Goal: Transaction & Acquisition: Purchase product/service

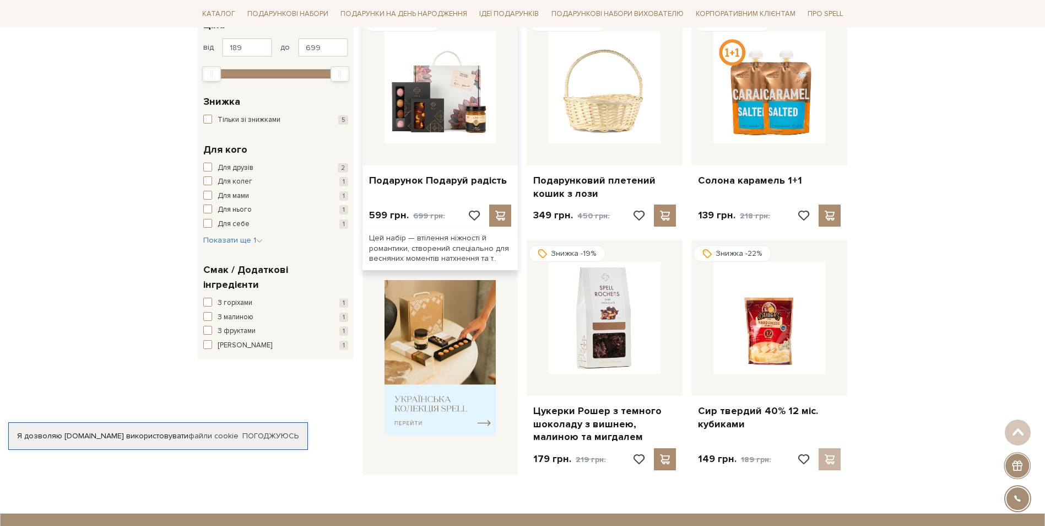
scroll to position [275, 0]
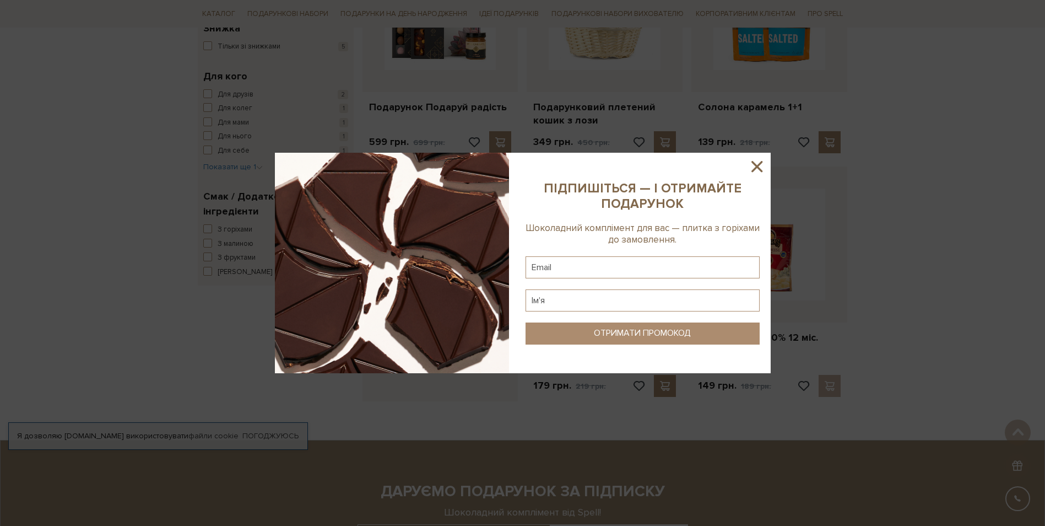
click at [760, 167] on icon at bounding box center [757, 166] width 19 height 19
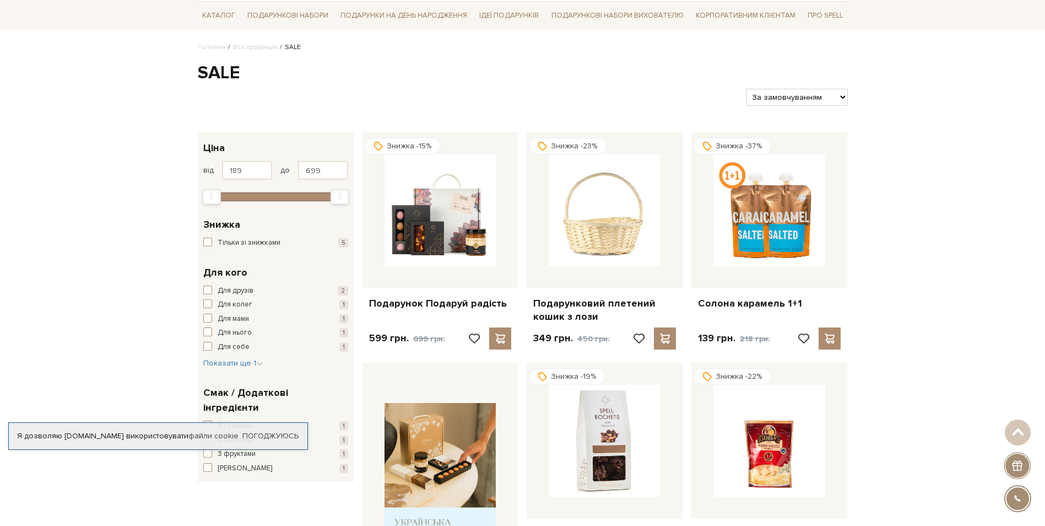
scroll to position [55, 0]
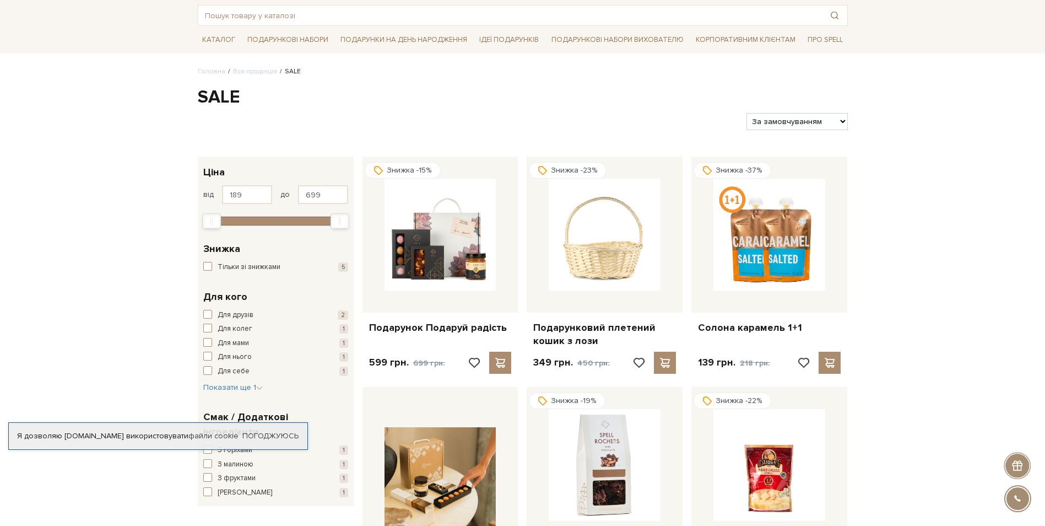
click at [765, 122] on select "За замовчуванням За Ціною (зростання) За Ціною (зменшення) Новинки За популярні…" at bounding box center [797, 121] width 101 height 17
select select "https://spellchocolate.com/our-productions/sale/?sort=p.price&order=ASC"
click at [747, 113] on select "За замовчуванням За Ціною (зростання) За Ціною (зменшення) Новинки За популярні…" at bounding box center [797, 121] width 101 height 17
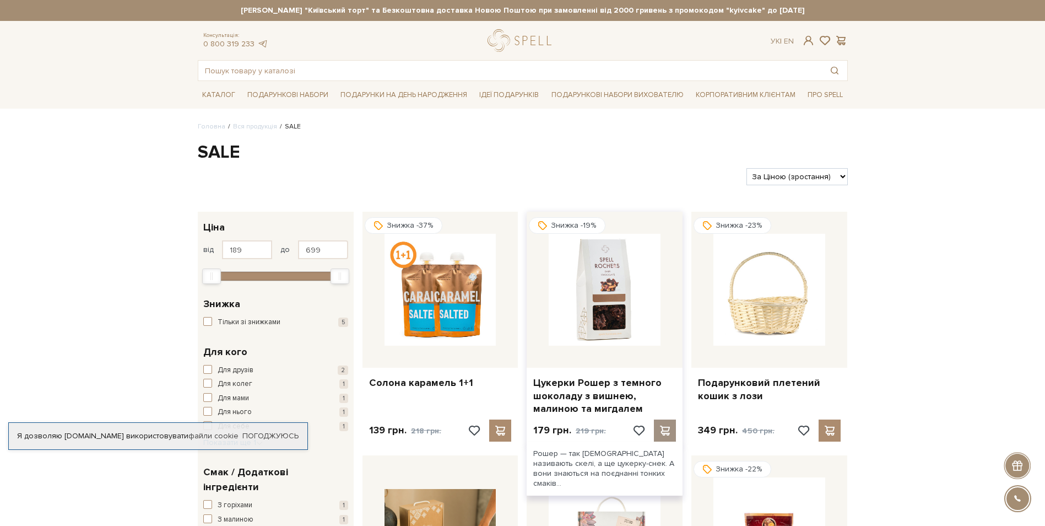
click at [668, 435] on span at bounding box center [665, 430] width 14 height 10
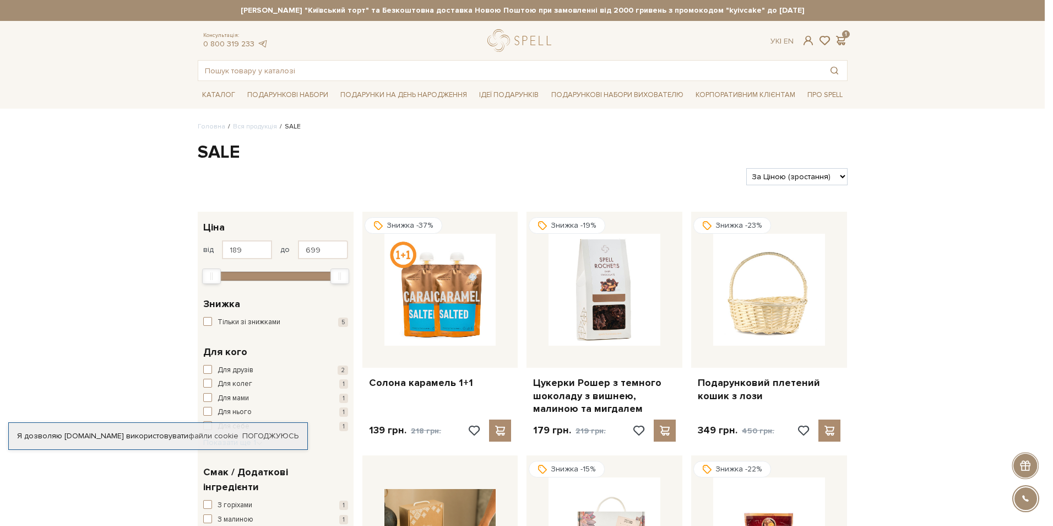
click at [122, 310] on div at bounding box center [526, 263] width 1053 height 526
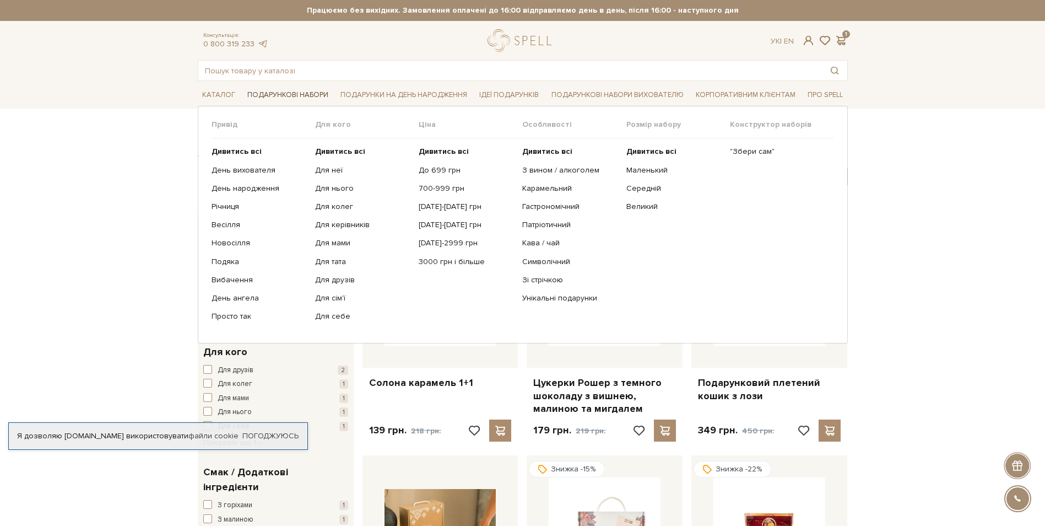
click at [306, 98] on link "Подарункові набори" at bounding box center [288, 95] width 90 height 17
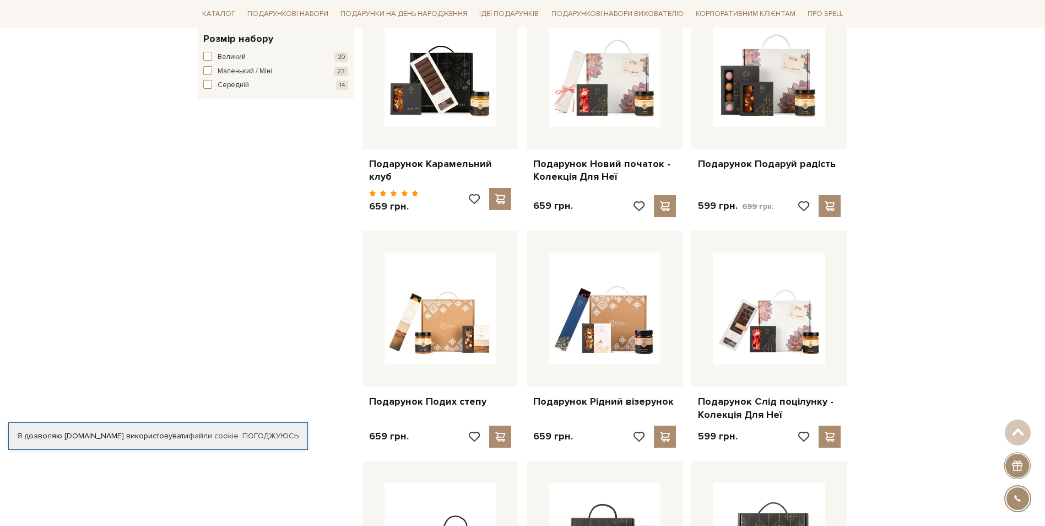
scroll to position [441, 0]
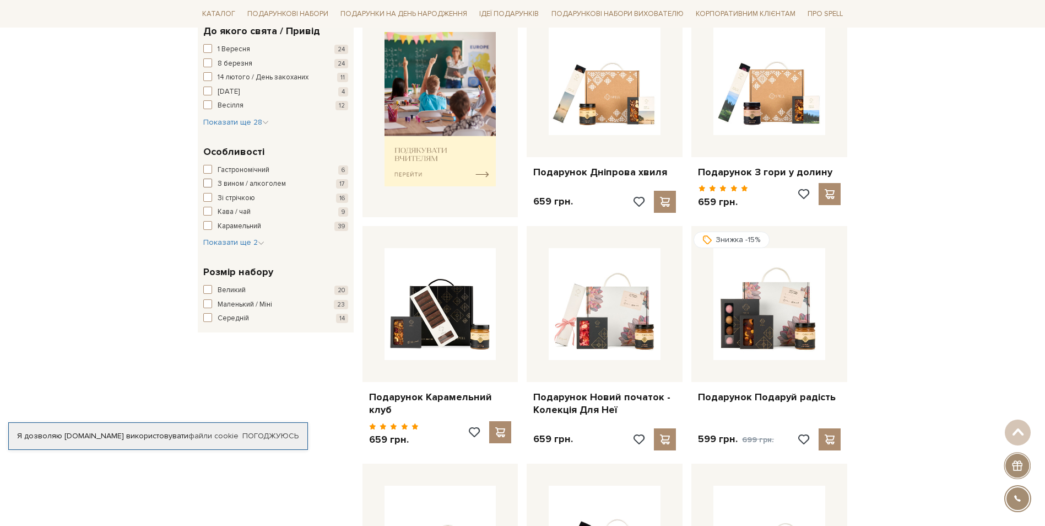
click at [206, 183] on span "button" at bounding box center [207, 183] width 9 height 9
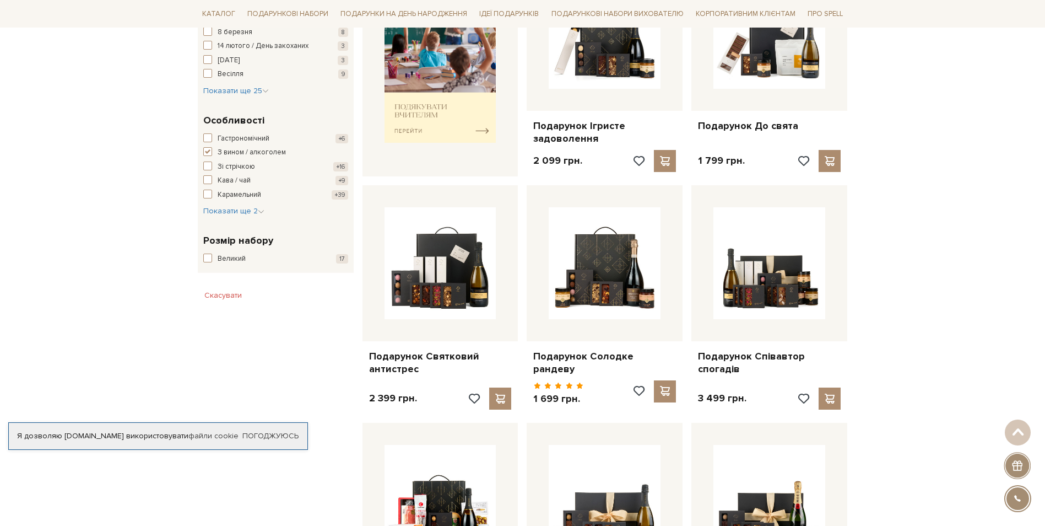
scroll to position [496, 0]
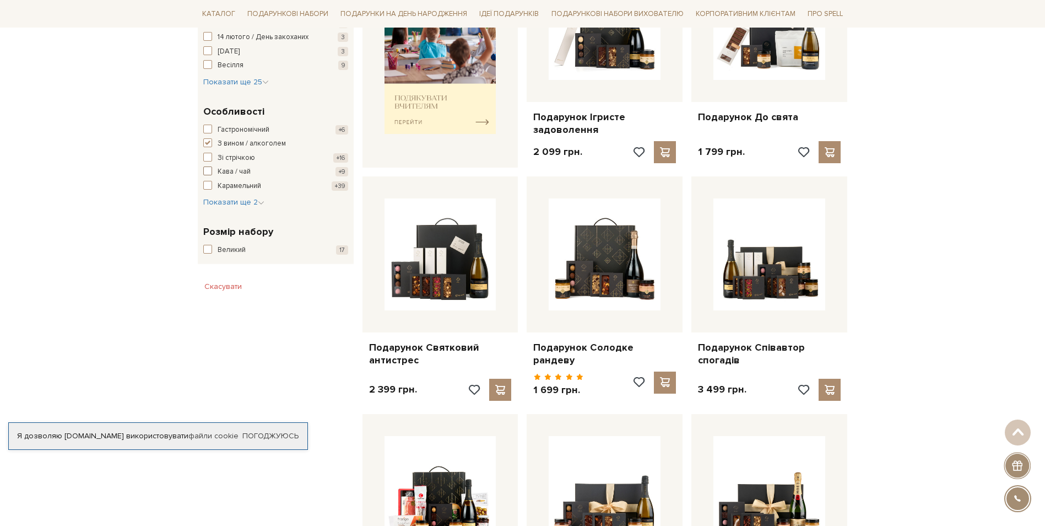
click at [206, 170] on span "button" at bounding box center [207, 170] width 9 height 9
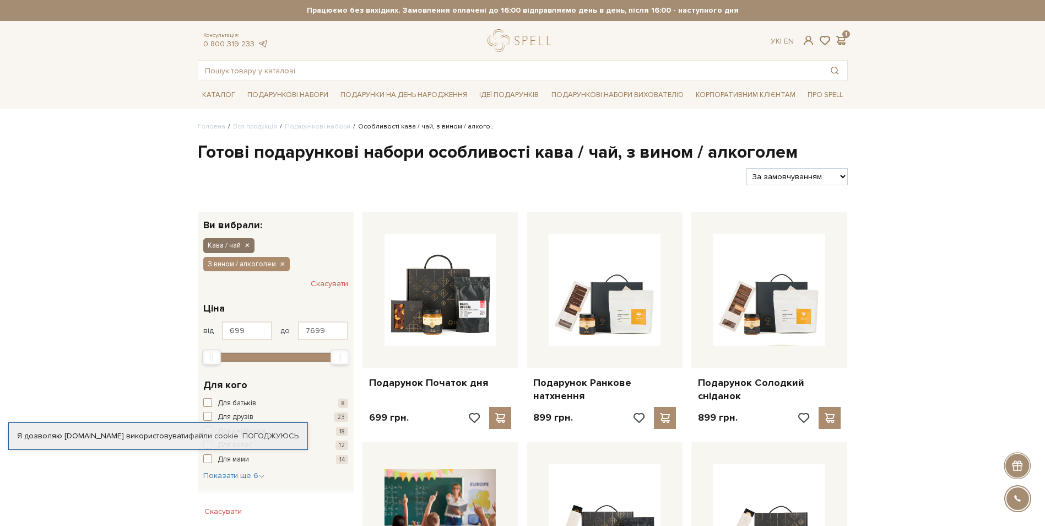
click at [250, 246] on icon "button" at bounding box center [247, 246] width 7 height 10
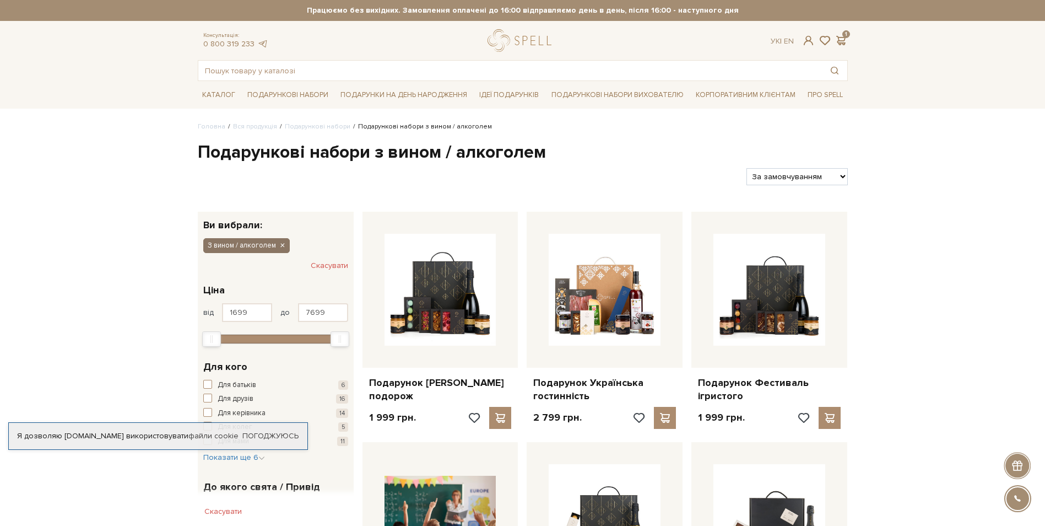
click at [282, 244] on icon "button" at bounding box center [282, 246] width 7 height 10
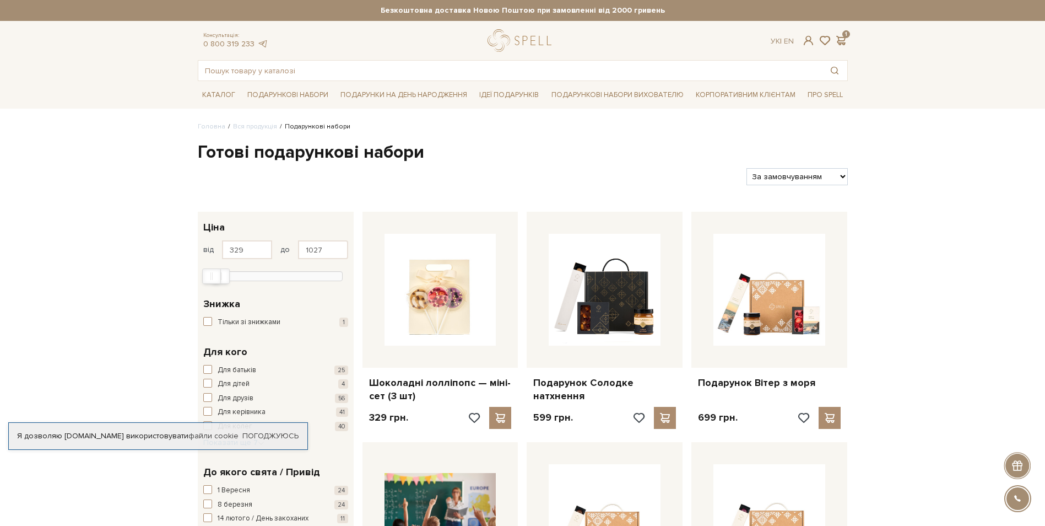
type input "996"
drag, startPoint x: 335, startPoint y: 277, endPoint x: 213, endPoint y: 284, distance: 122.0
click at [213, 284] on div "329 - 996 грн. Ціна від 329 до 996 329 2 тис. 4 тис. 6 тис. 8 тис. Виберіть філ…" at bounding box center [276, 250] width 156 height 77
click at [403, 276] on button "Показати 30 товарів" at bounding box center [411, 274] width 105 height 21
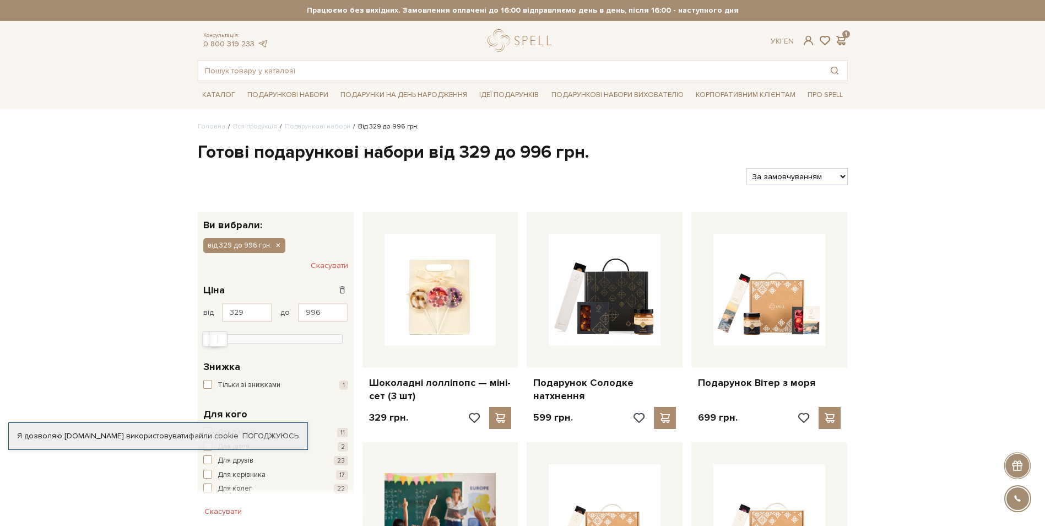
click at [822, 169] on select "За замовчуванням За Ціною (зростання) За Ціною (зменшення) Новинки За популярні…" at bounding box center [797, 176] width 101 height 17
select select "https://spellchocolate.com/our-productions/podarunkovi-box/?sort=p.viewed&order…"
click at [747, 168] on select "За замовчуванням За Ціною (зростання) За Ціною (зменшення) Новинки За популярні…" at bounding box center [797, 176] width 101 height 17
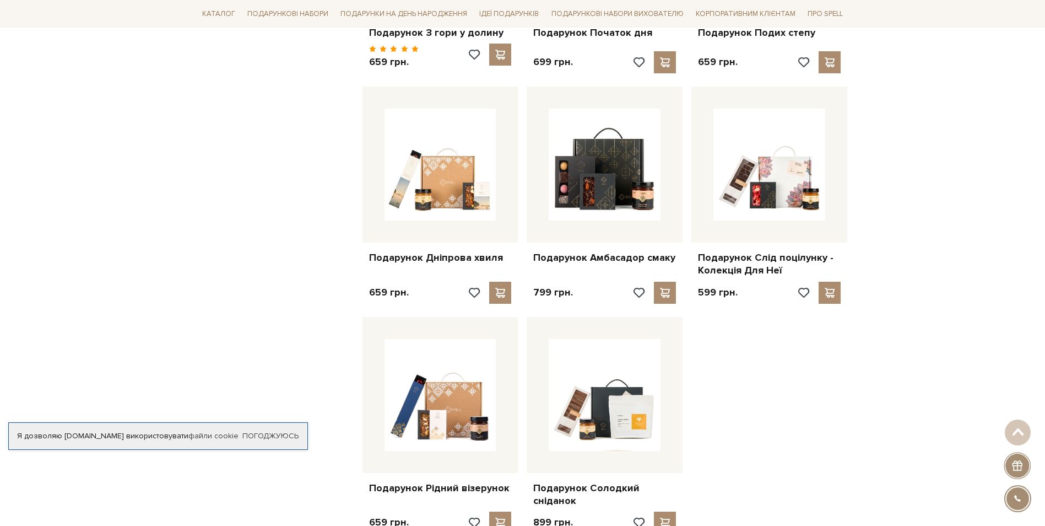
scroll to position [1102, 0]
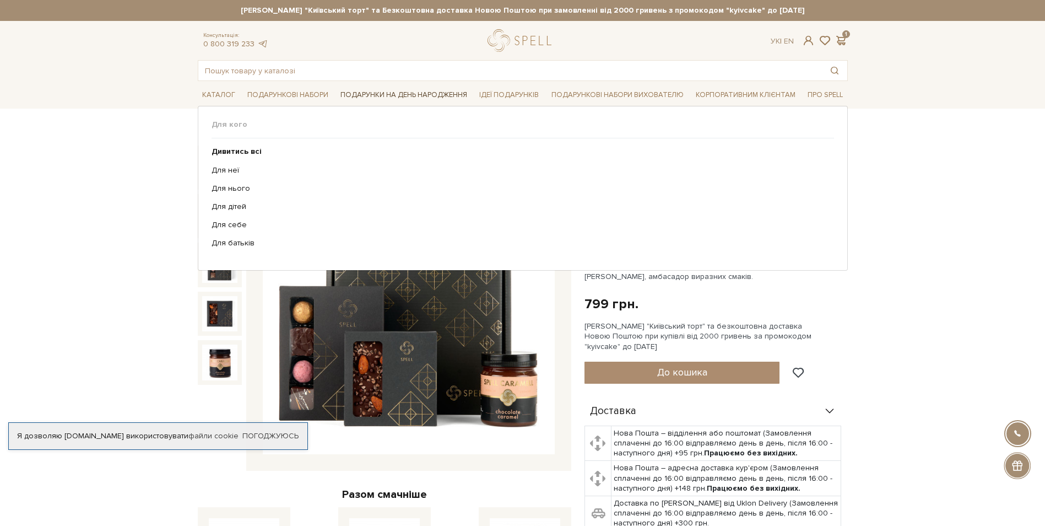
click at [375, 96] on link "Подарунки на День народження" at bounding box center [404, 95] width 136 height 17
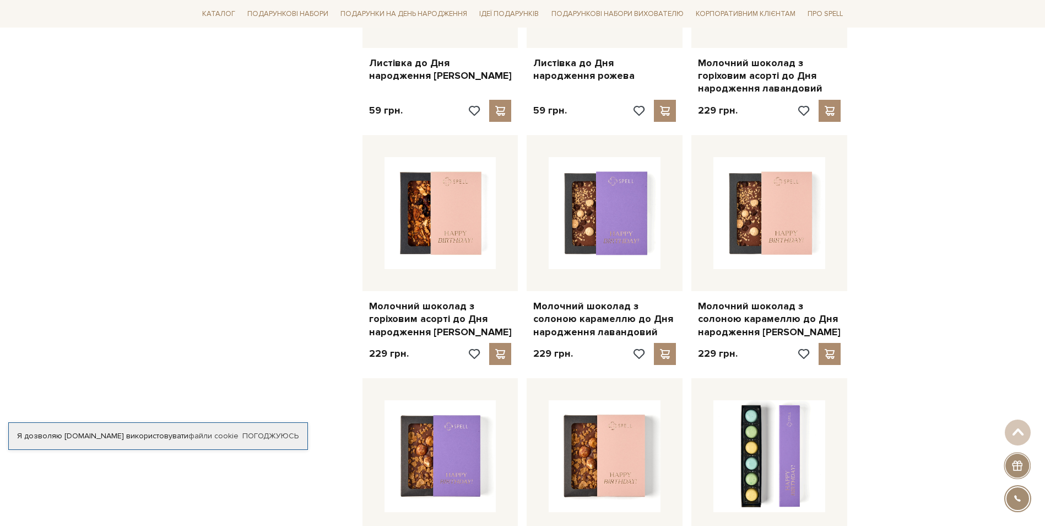
scroll to position [882, 0]
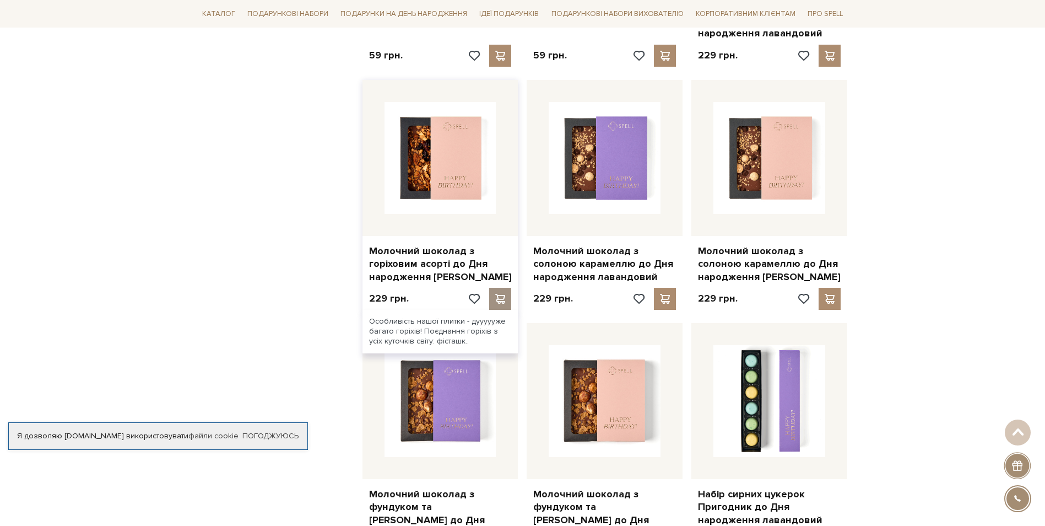
click at [499, 294] on span at bounding box center [501, 299] width 14 height 10
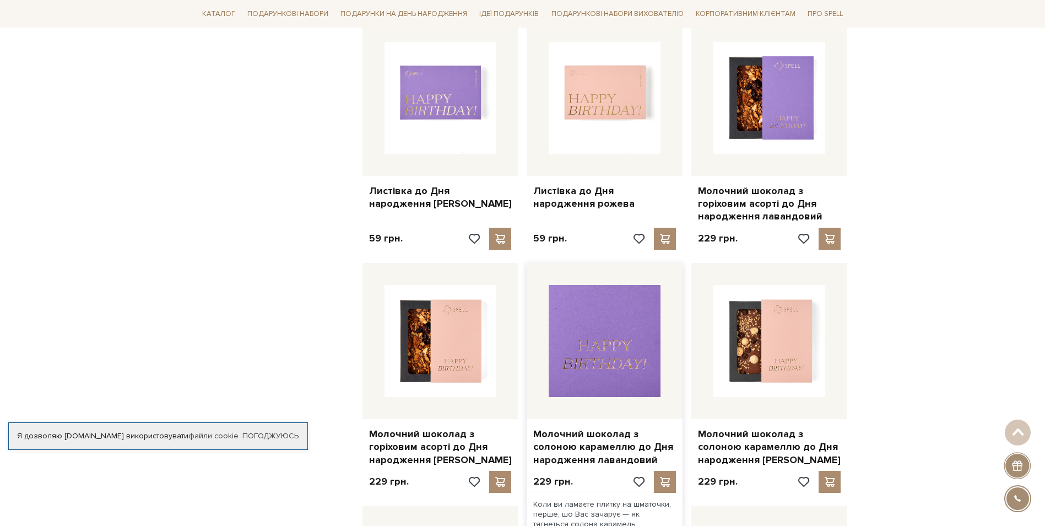
scroll to position [716, 0]
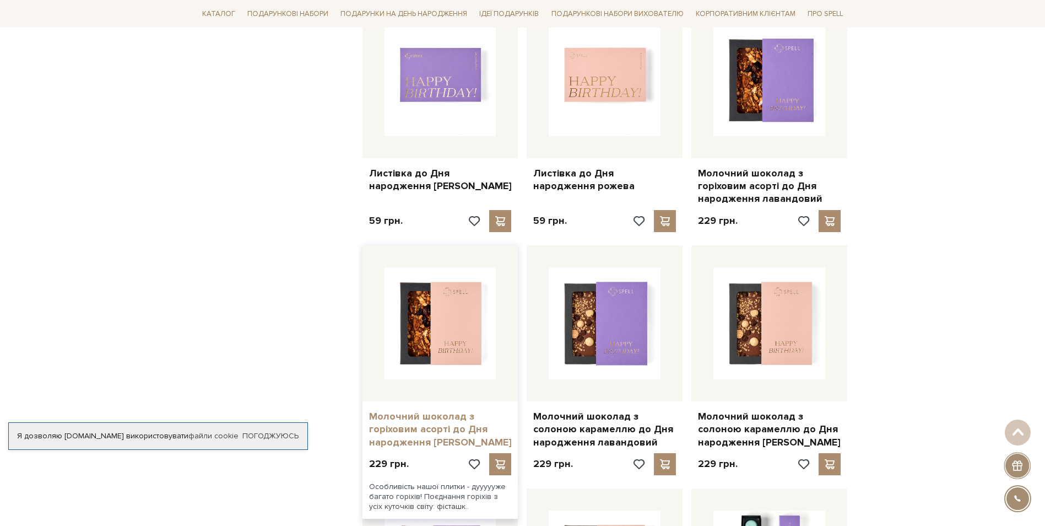
click at [422, 417] on link "Молочний шоколад з горіховим асорті до Дня народження [PERSON_NAME]" at bounding box center [440, 429] width 143 height 39
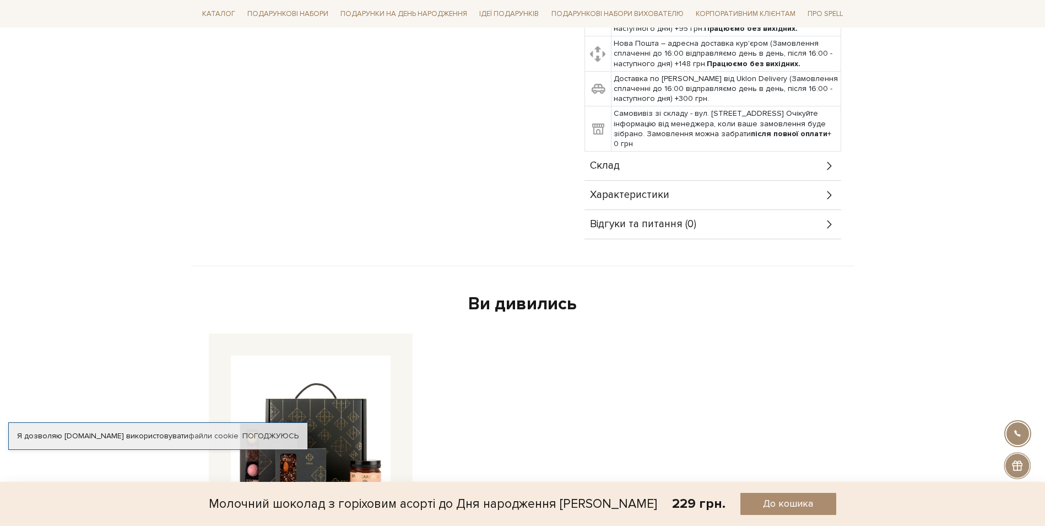
scroll to position [606, 0]
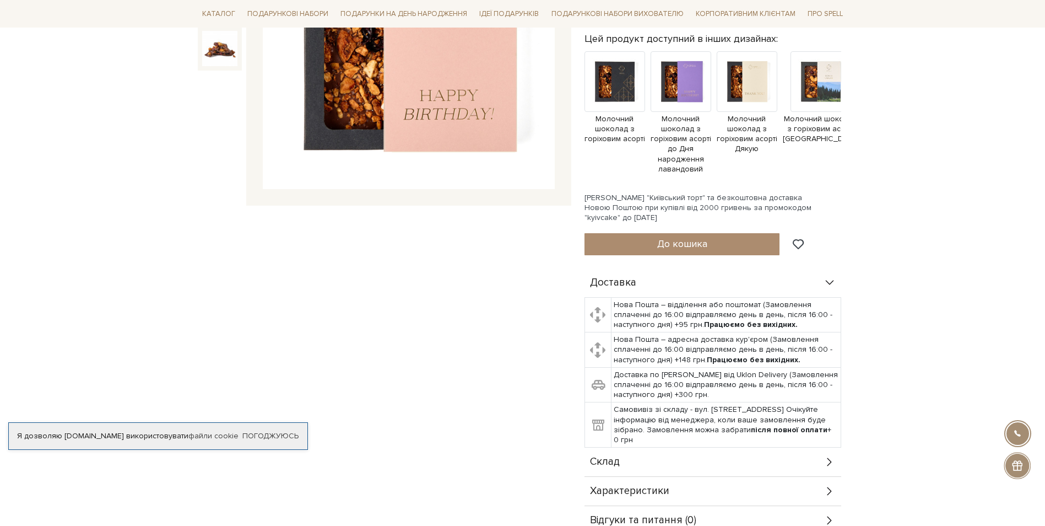
click at [608, 447] on div "Склад" at bounding box center [713, 461] width 257 height 29
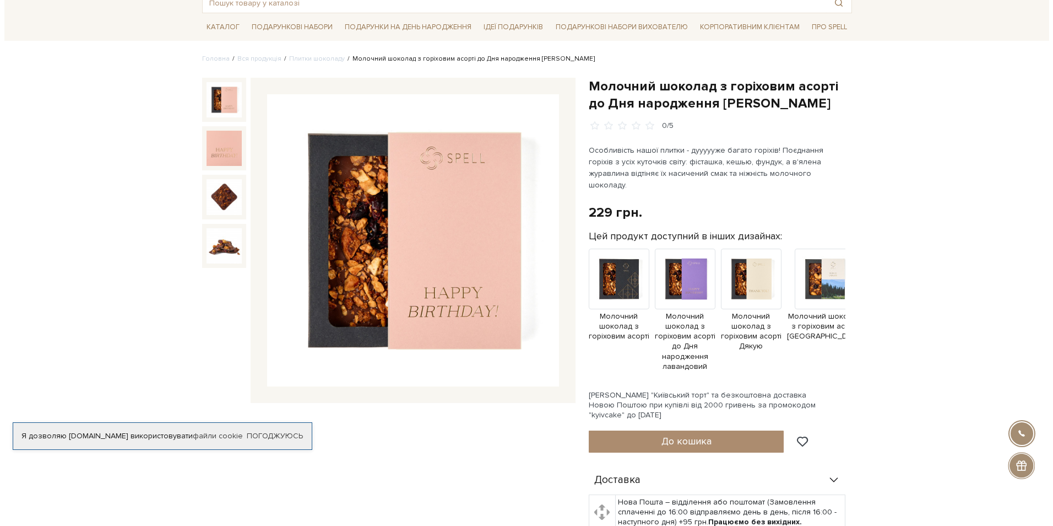
scroll to position [45, 0]
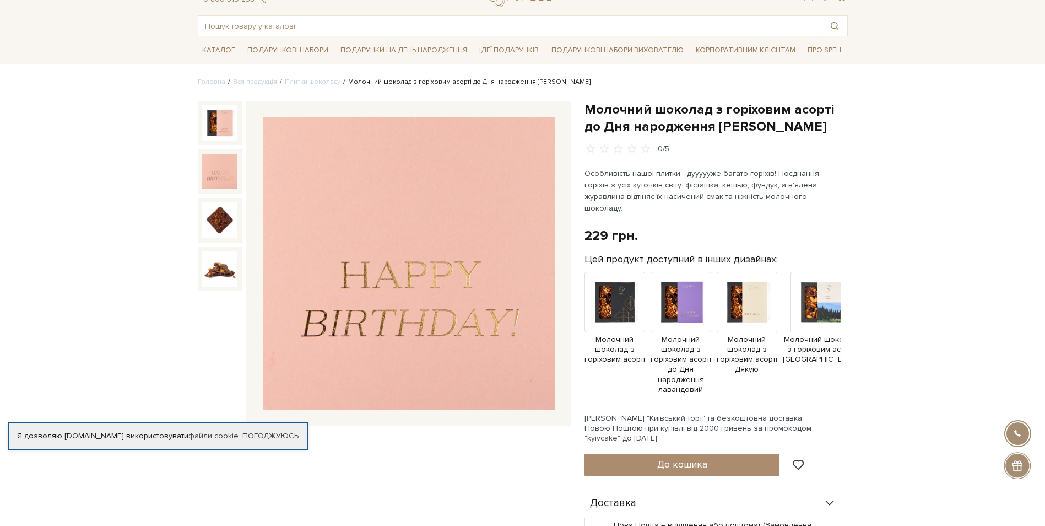
click at [233, 183] on img at bounding box center [219, 171] width 35 height 35
